Goal: Information Seeking & Learning: Learn about a topic

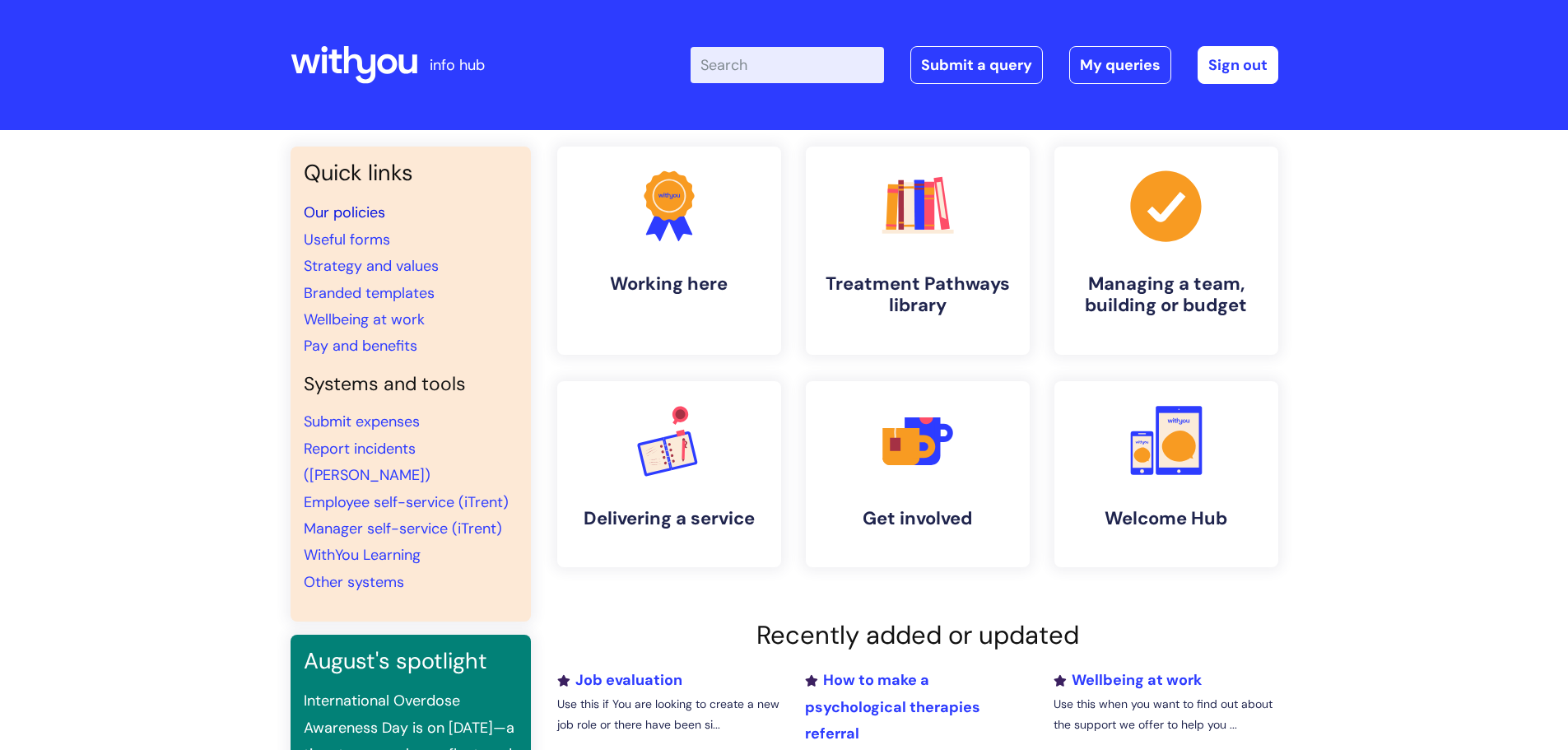
click at [379, 211] on link "Our policies" at bounding box center [345, 212] width 82 height 20
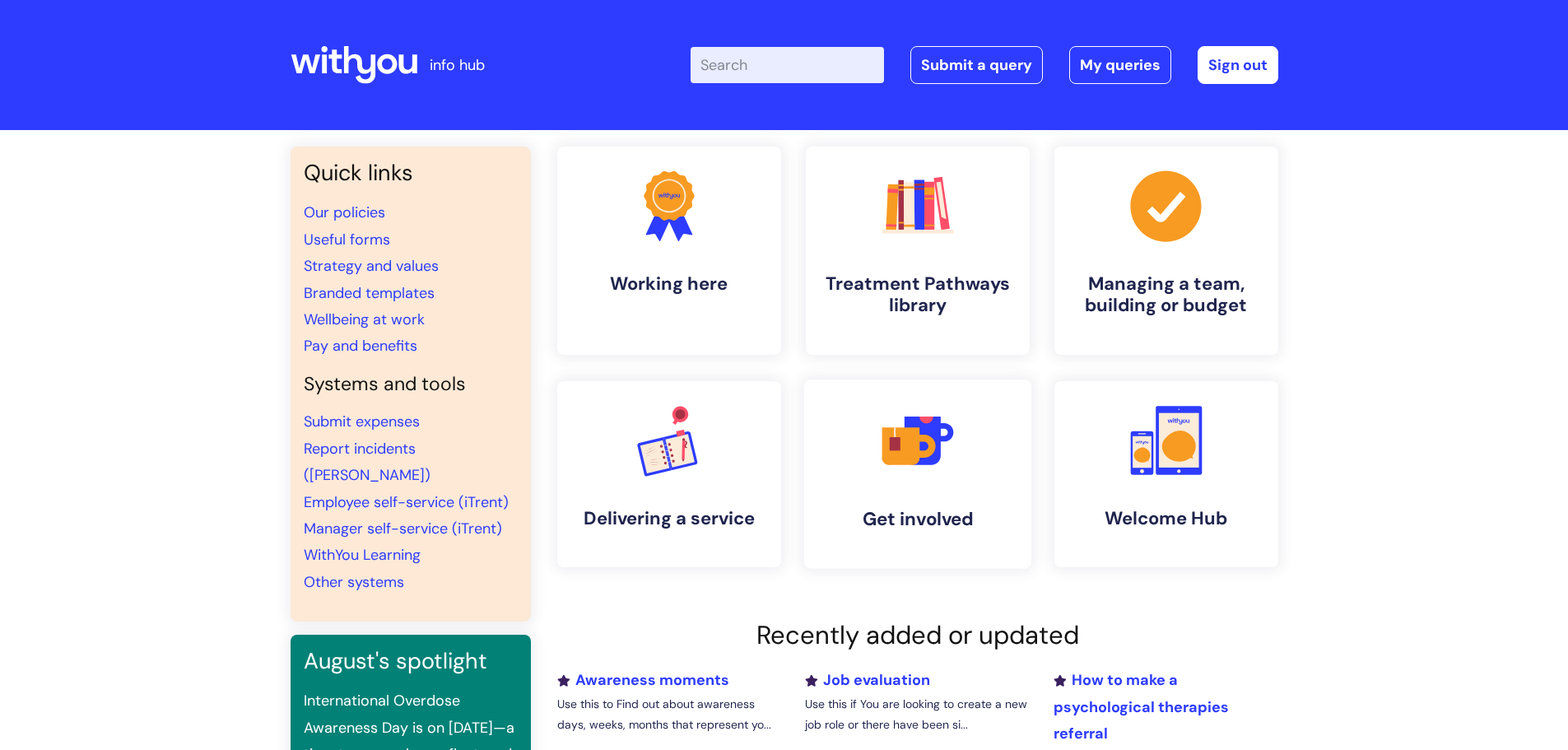
click at [1001, 431] on link ".cls-1{fill:#f89b22;}.cls-1,.cls-2,.cls-3,.cls-4,.cls-5{stroke-width:0px;}.cls-…" at bounding box center [917, 474] width 227 height 189
click at [376, 315] on link "Wellbeing at work" at bounding box center [364, 319] width 121 height 20
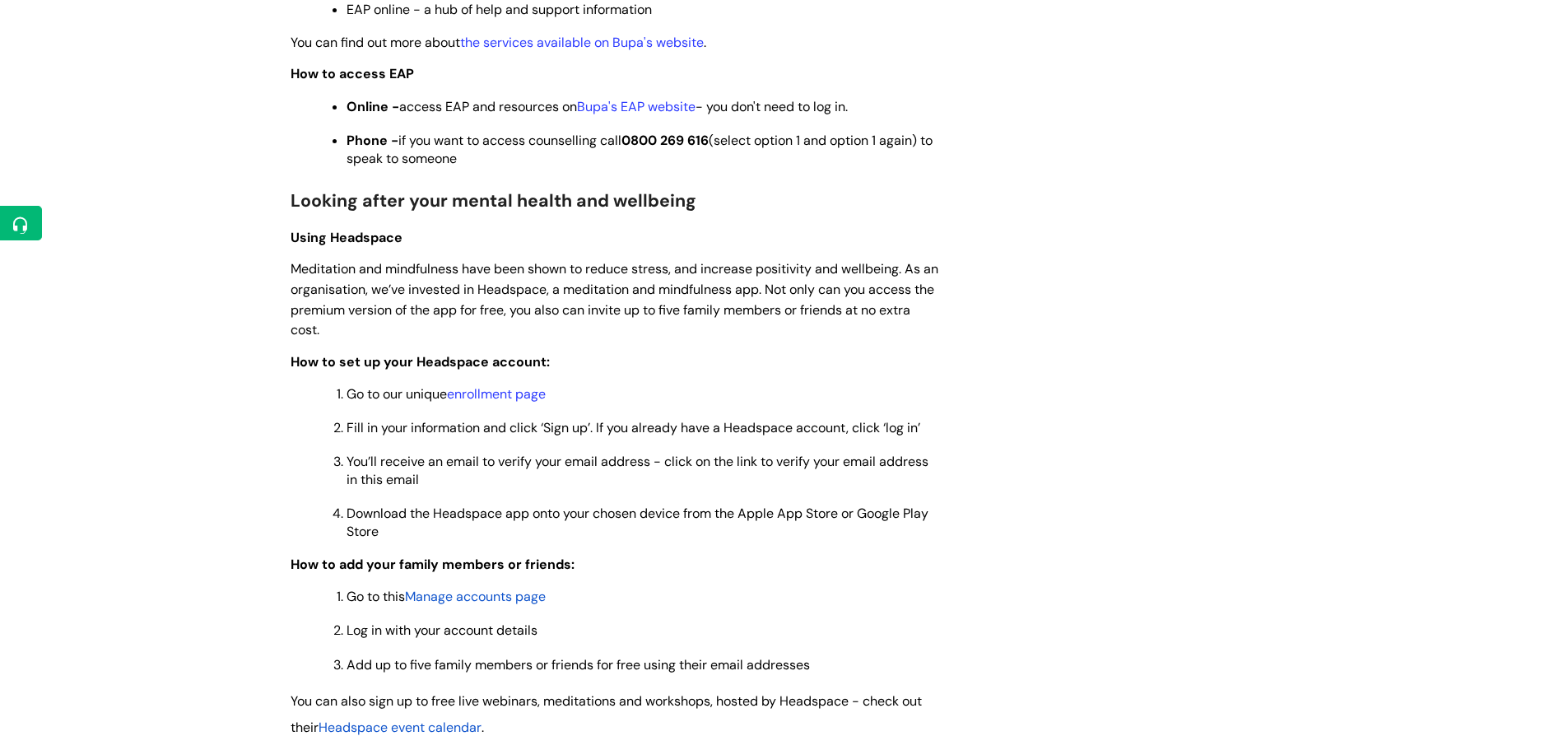
scroll to position [1152, 0]
